Goal: Task Accomplishment & Management: Manage account settings

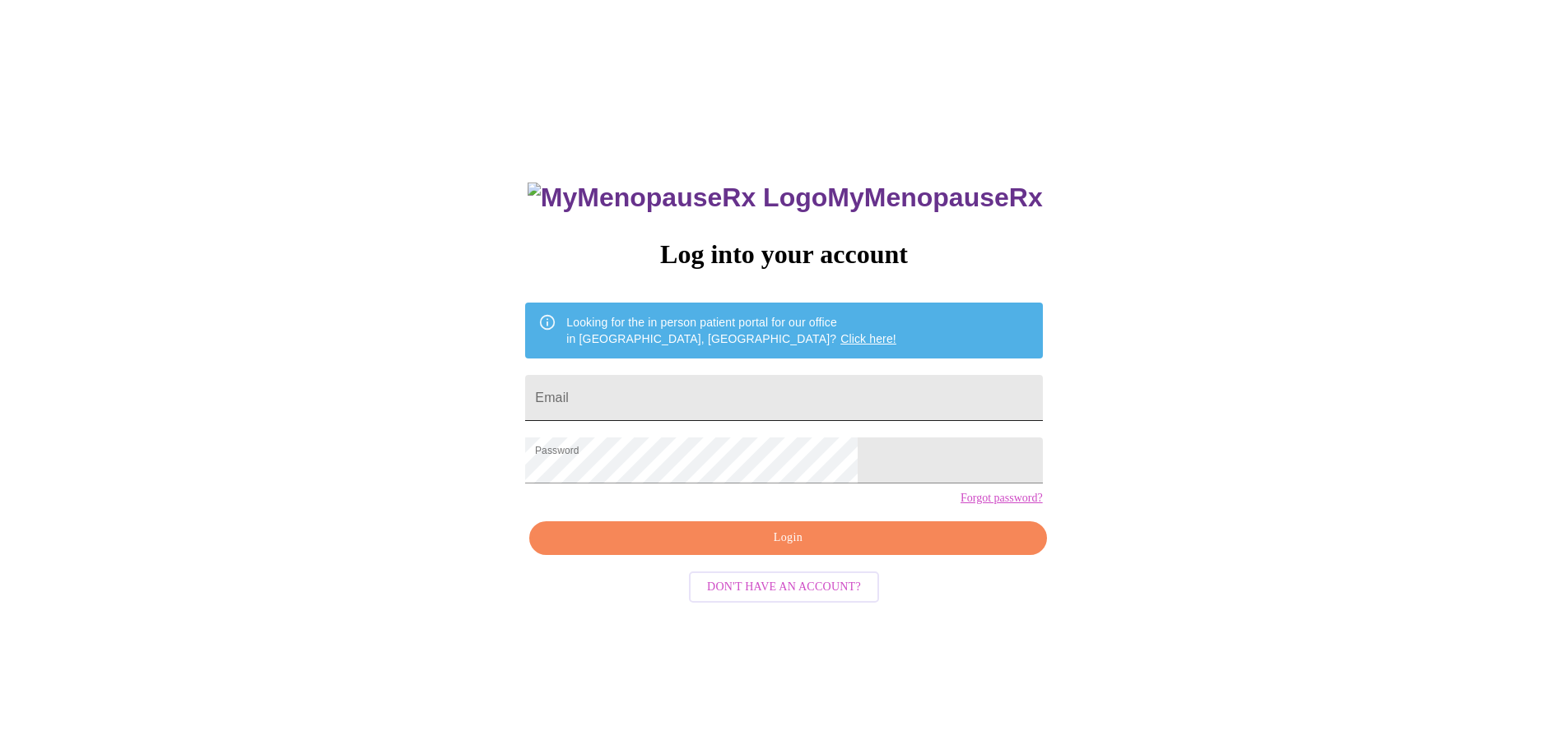
click at [711, 397] on input "Email" at bounding box center [783, 399] width 516 height 46
type input "[EMAIL_ADDRESS][DOMAIN_NAME]"
click at [763, 549] on span "Login" at bounding box center [787, 539] width 479 height 20
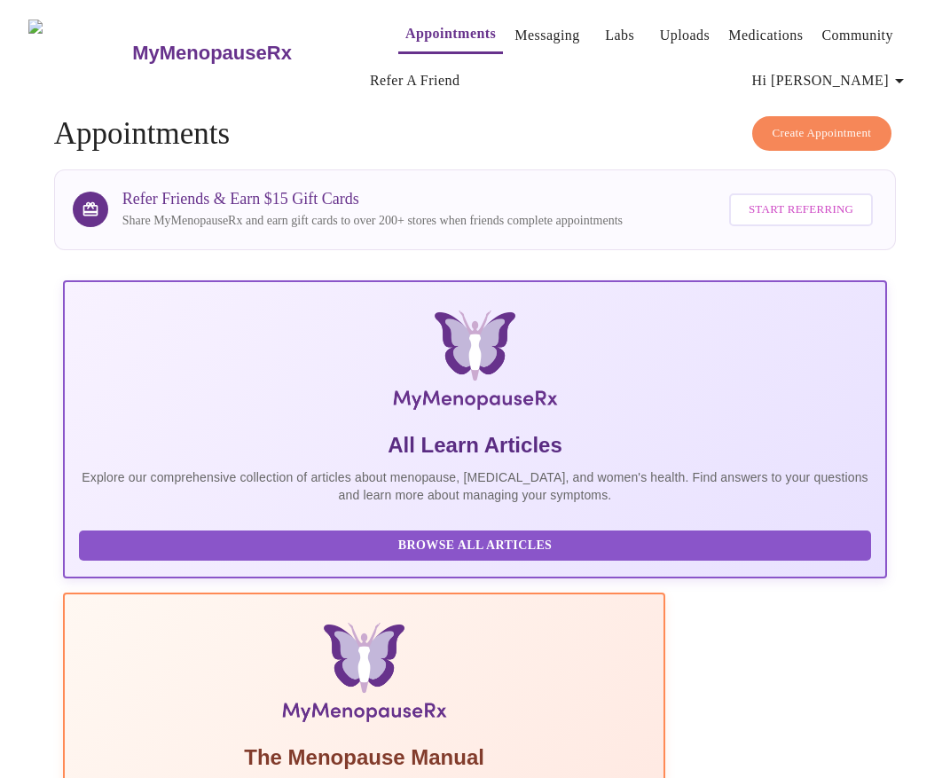
click at [891, 70] on span "Hi [PERSON_NAME]" at bounding box center [832, 80] width 158 height 25
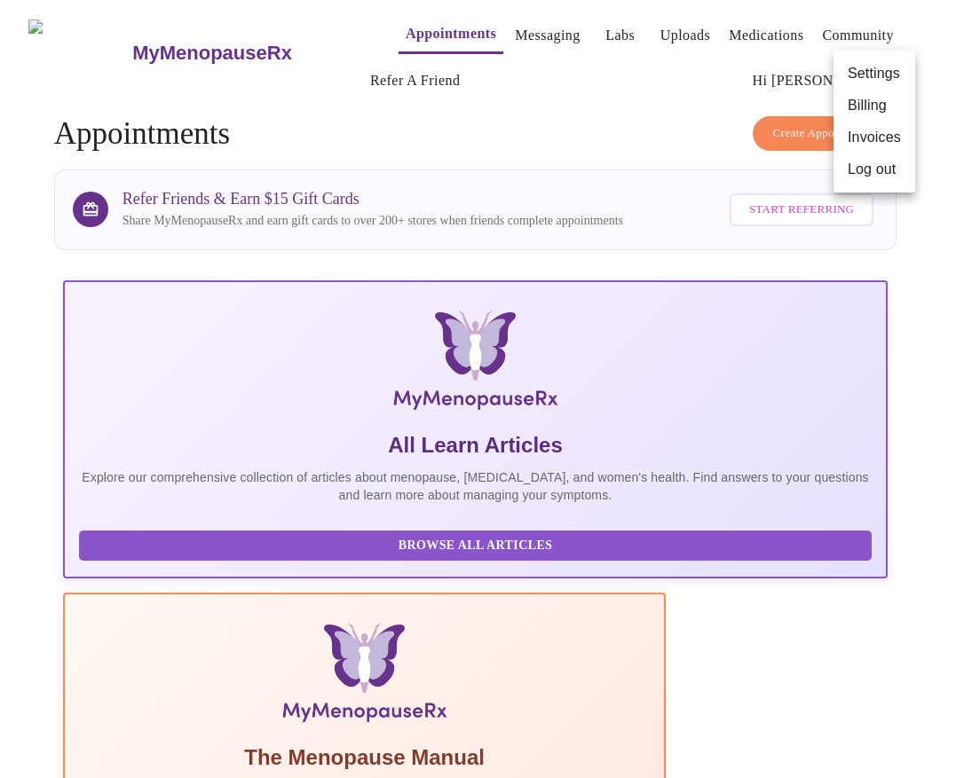
click at [872, 170] on li "Log out" at bounding box center [874, 170] width 82 height 32
